Goal: Entertainment & Leisure: Consume media (video, audio)

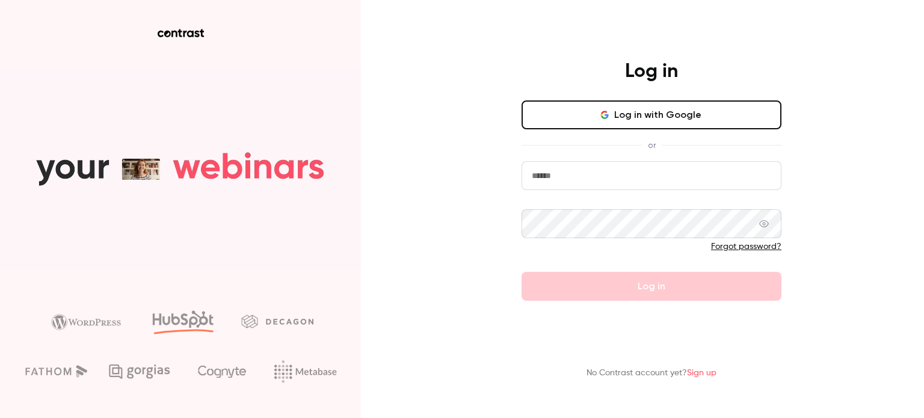
click at [633, 120] on button "Log in with Google" at bounding box center [651, 114] width 260 height 29
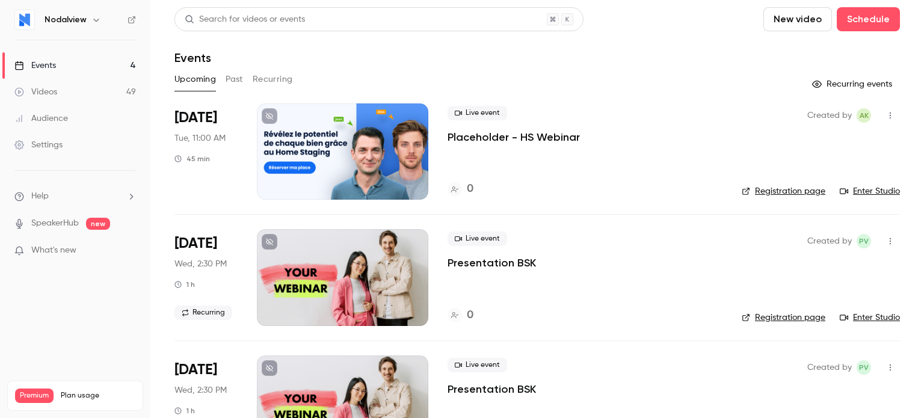
click at [741, 146] on div "Created by AK Registration page Enter Studio" at bounding box center [820, 151] width 158 height 96
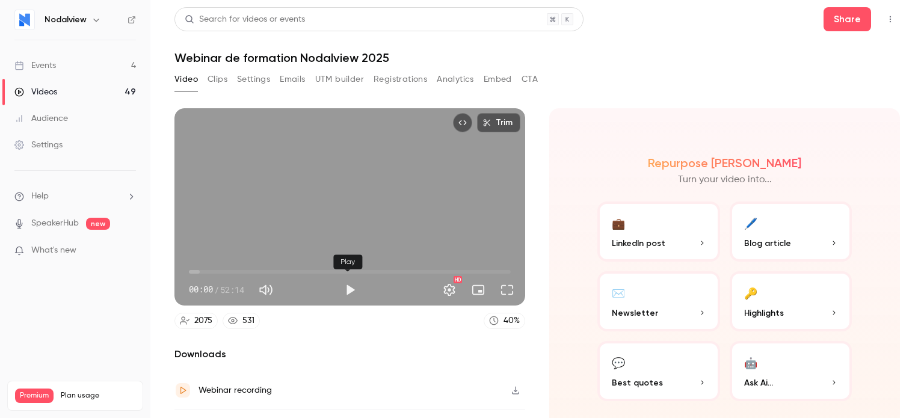
click at [353, 281] on button "Play" at bounding box center [350, 290] width 24 height 24
click at [505, 289] on button "Full screen" at bounding box center [507, 290] width 24 height 24
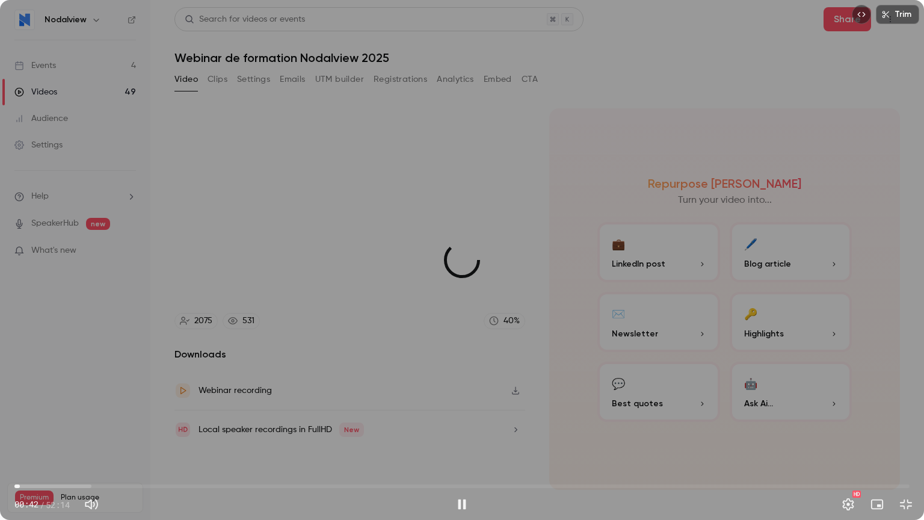
click at [20, 417] on span "00:19" at bounding box center [20, 486] width 4 height 4
click at [260, 373] on div "Trim 02:32 02:32 / 52:14 HD" at bounding box center [462, 260] width 924 height 520
click at [523, 308] on div "Trim 02:32 02:32 / 52:14 HD" at bounding box center [462, 260] width 924 height 520
click at [552, 222] on div "Trim 04:14 04:14 / 52:14 HD" at bounding box center [462, 260] width 924 height 520
click at [473, 226] on div "Trim 04:15 04:15 / 52:14 HD" at bounding box center [462, 260] width 924 height 520
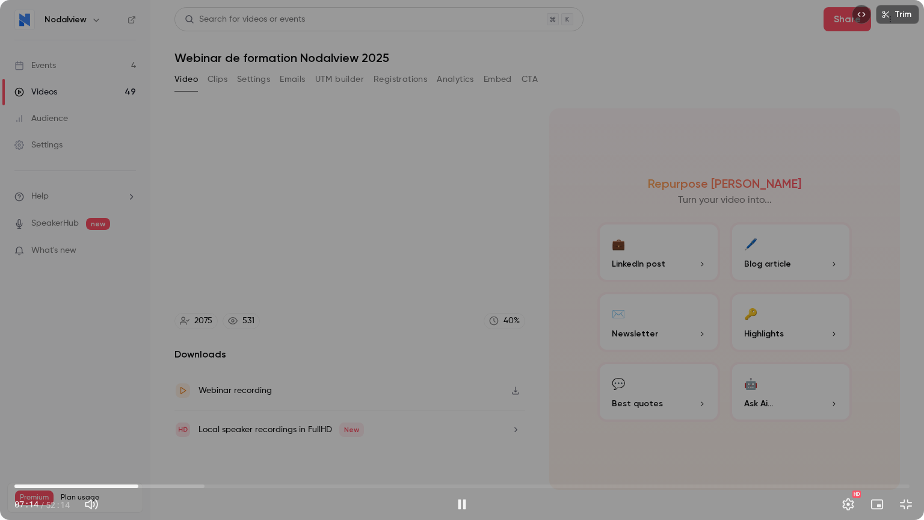
click at [795, 216] on div "Trim 07:14 07:14 / 52:14 HD" at bounding box center [462, 260] width 924 height 520
click at [602, 269] on div "Trim 07:14 07:14 / 52:14 HD" at bounding box center [462, 260] width 924 height 520
click at [183, 417] on span "09:49" at bounding box center [183, 486] width 4 height 4
click at [182, 417] on span "09:53" at bounding box center [184, 486] width 4 height 4
click at [909, 417] on button "Exit full screen" at bounding box center [905, 504] width 24 height 24
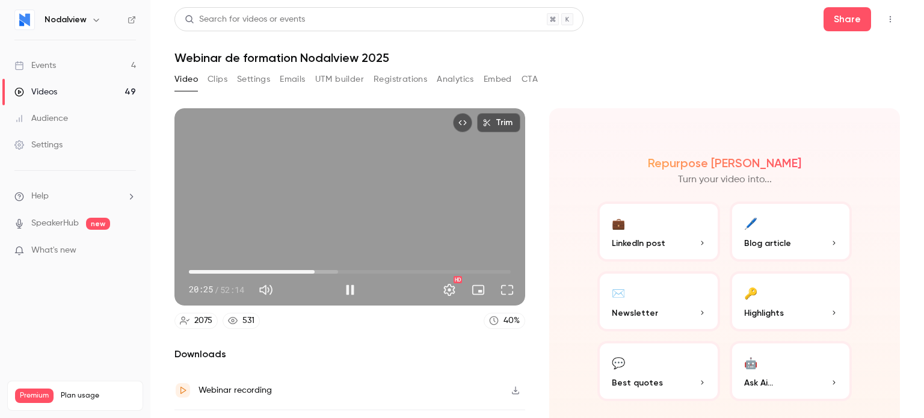
click at [412, 234] on div "Trim 20:25 20:25 / 52:14 HD" at bounding box center [349, 206] width 351 height 197
type input "******"
